Goal: Use online tool/utility: Use online tool/utility

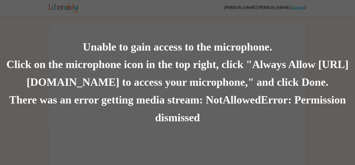
click at [175, 66] on div "Click on the microphone icon in the top right, click "Always Allow [URL][DOMAIN…" at bounding box center [177, 73] width 355 height 35
click at [164, 75] on div "Click on the microphone icon in the top right, click "Always Allow [URL][DOMAIN…" at bounding box center [177, 73] width 355 height 35
click at [182, 137] on div "Unable to gain access to the microphone. Click on the microphone icon in the to…" at bounding box center [177, 82] width 355 height 165
click at [189, 109] on div "There was an error getting media stream: NotAllowedError: Permission denied" at bounding box center [177, 108] width 355 height 35
click at [269, 54] on div "Unable to gain access to the microphone." at bounding box center [177, 47] width 355 height 18
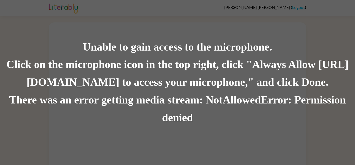
click at [269, 49] on div "Unable to gain access to the microphone." at bounding box center [177, 47] width 355 height 18
click at [29, 87] on div "Click on the microphone icon in the top right, click "Always Allow [URL][DOMAIN…" at bounding box center [177, 73] width 355 height 35
click at [152, 66] on div "Click on the microphone icon in the top right, click "Always Allow [URL][DOMAIN…" at bounding box center [177, 73] width 355 height 35
